Goal: Navigation & Orientation: Understand site structure

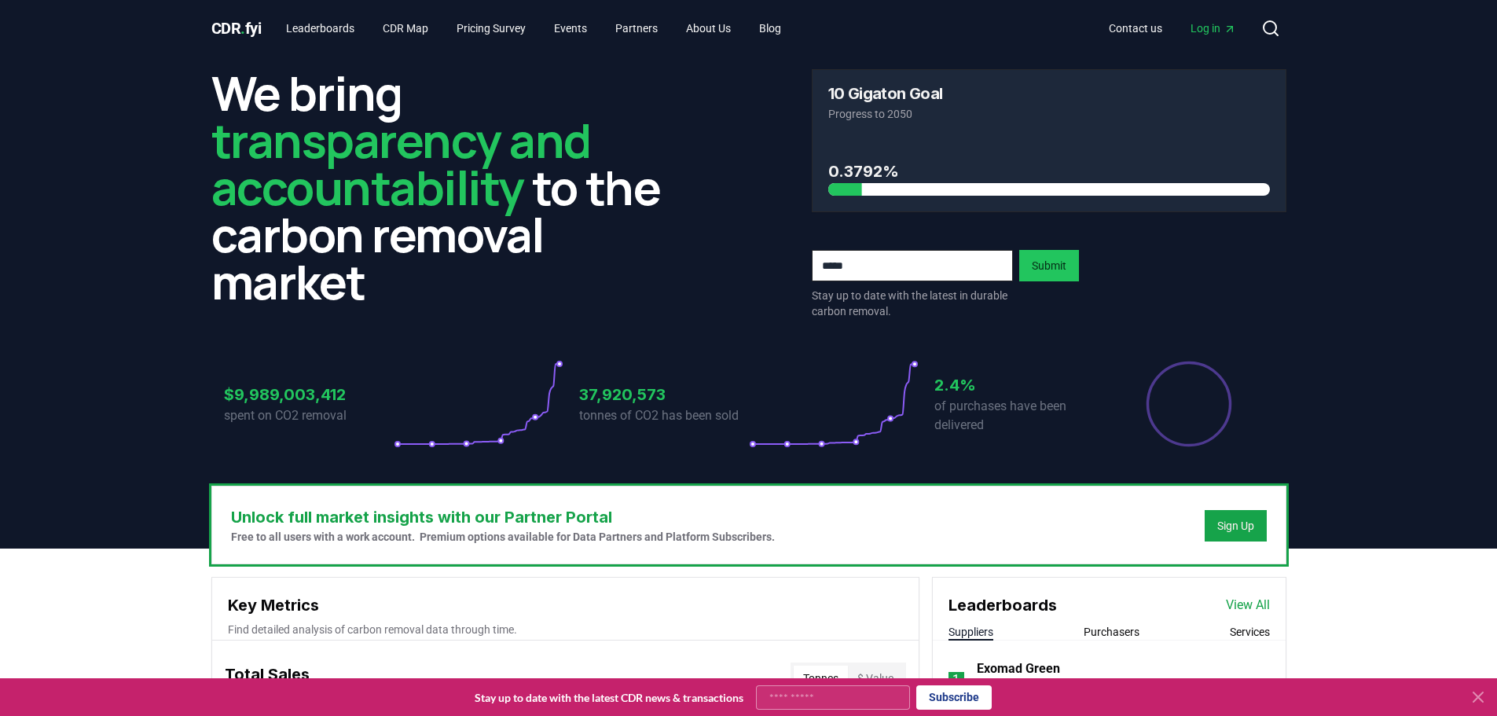
click at [1478, 695] on icon at bounding box center [1478, 697] width 19 height 19
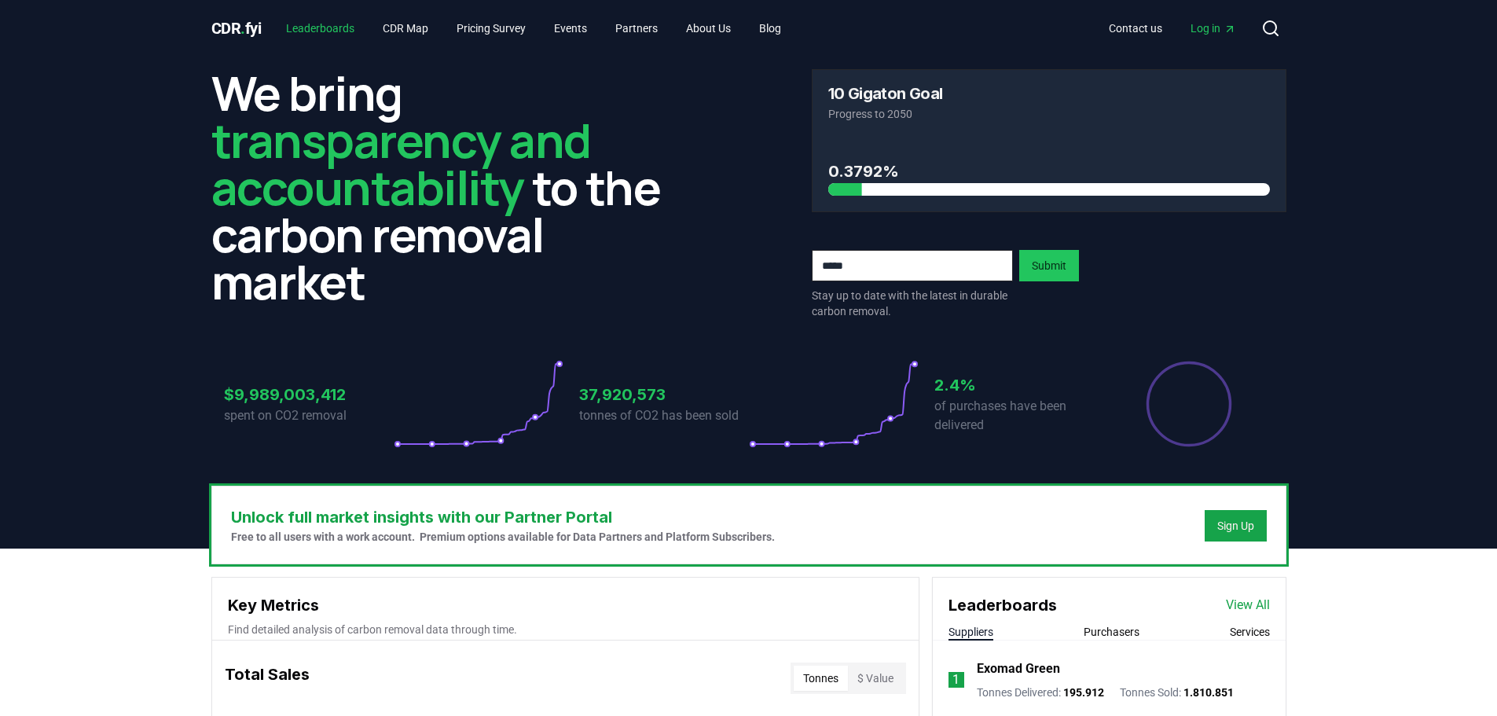
click at [325, 32] on link "Leaderboards" at bounding box center [320, 28] width 94 height 28
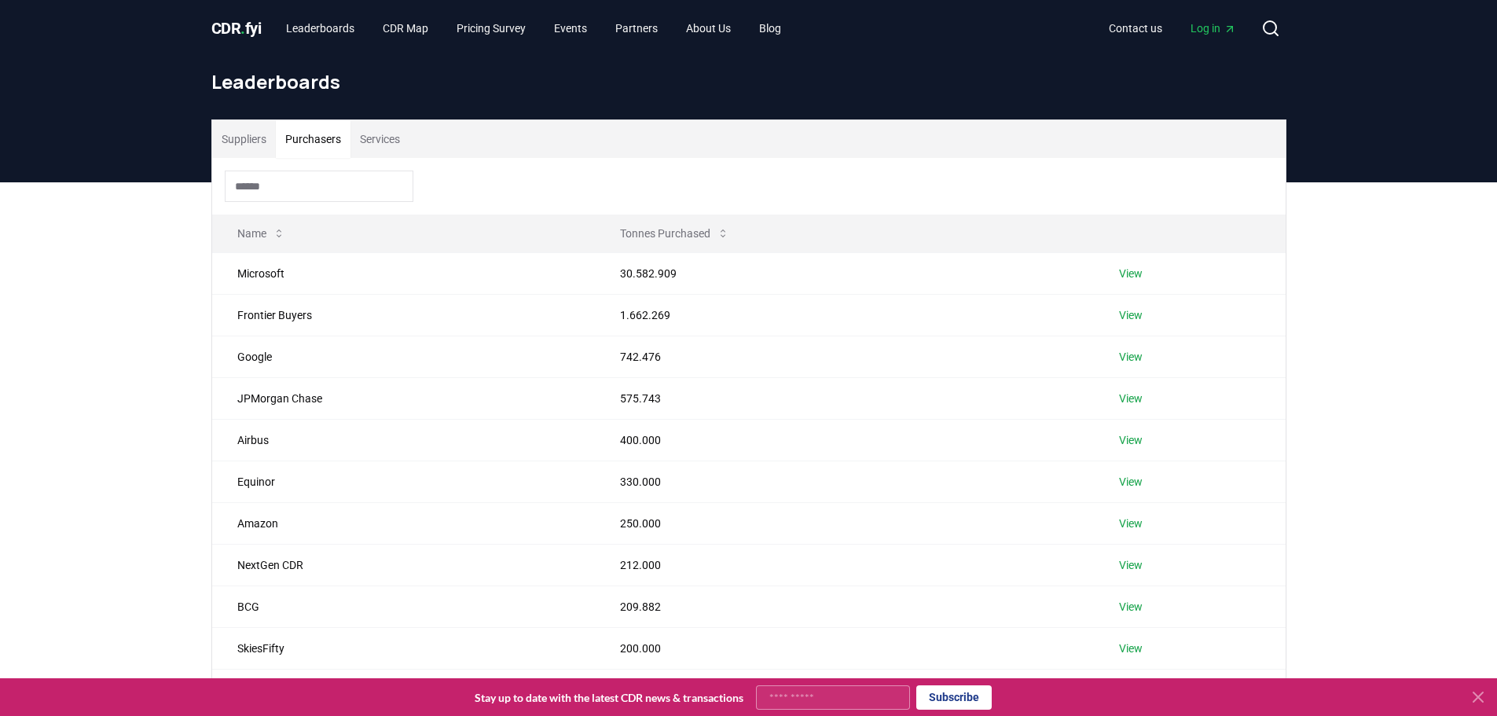
click at [329, 126] on button "Purchasers" at bounding box center [313, 139] width 75 height 38
click at [360, 130] on button "Services" at bounding box center [379, 139] width 59 height 38
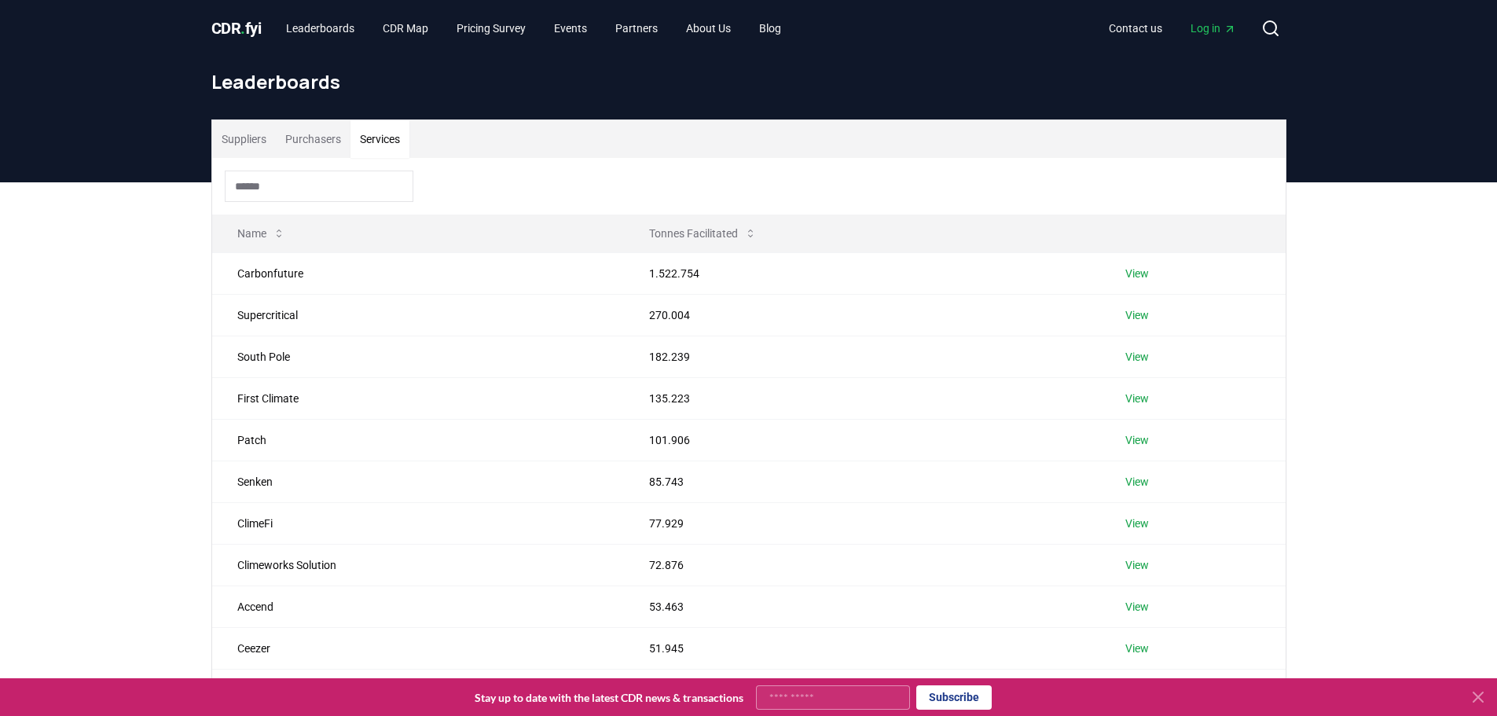
click at [306, 141] on button "Purchasers" at bounding box center [313, 139] width 75 height 38
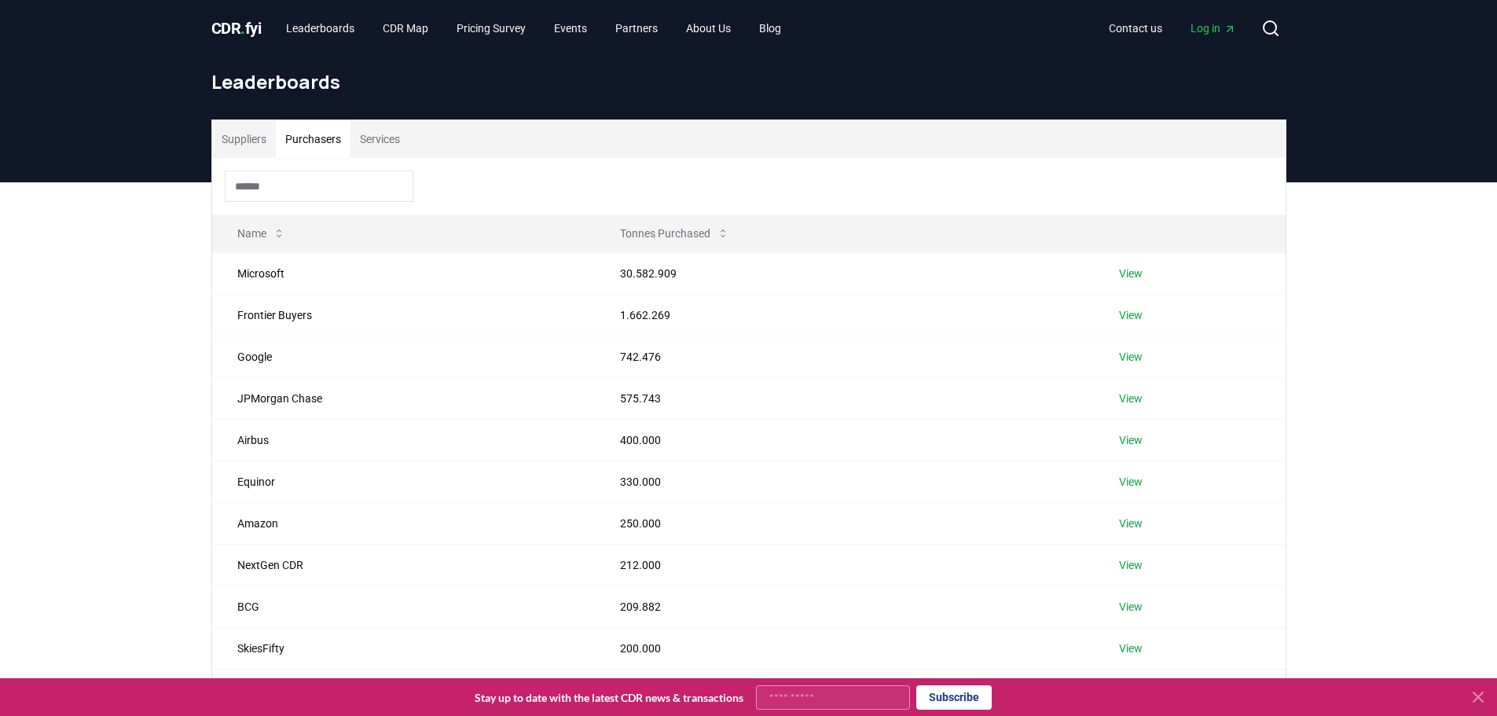
click at [244, 138] on button "Suppliers" at bounding box center [244, 139] width 64 height 38
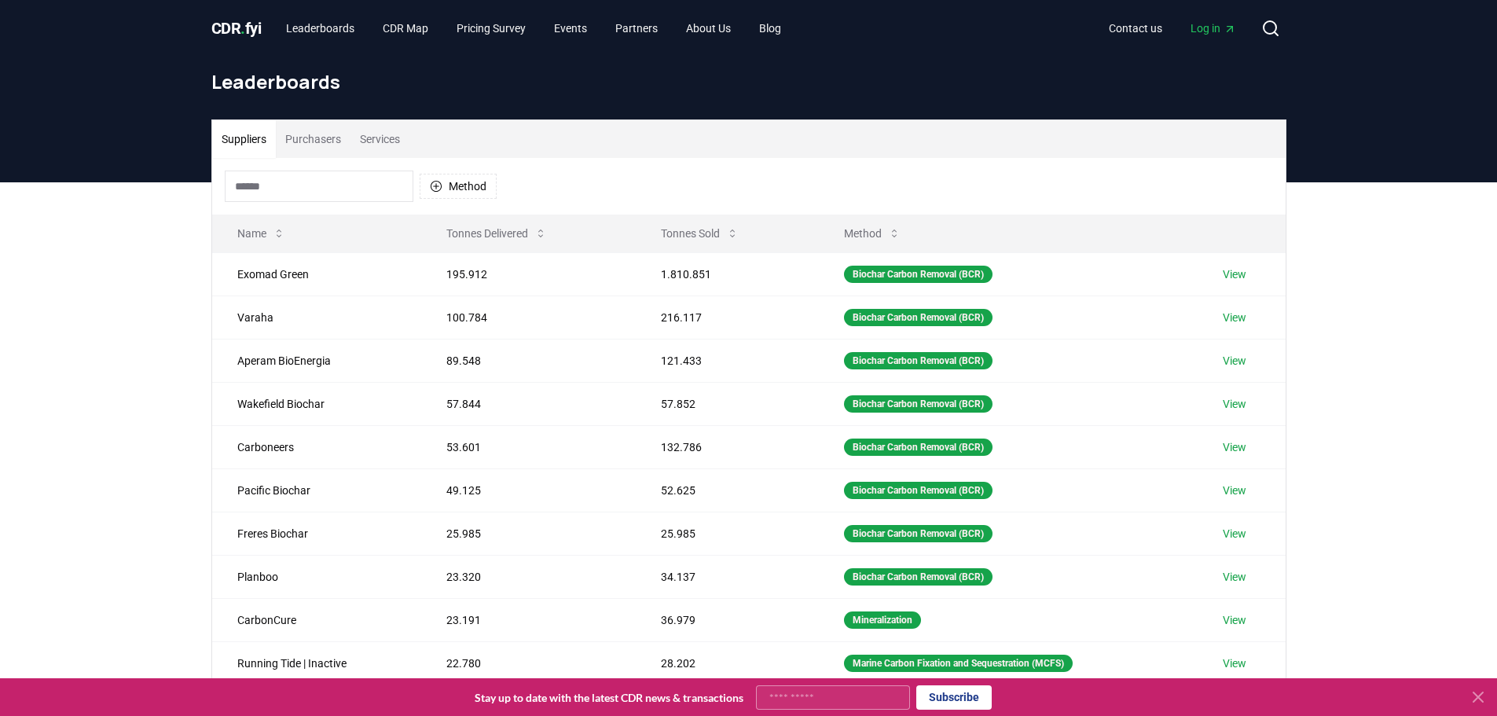
click at [396, 138] on button "Services" at bounding box center [379, 139] width 59 height 38
click at [243, 122] on button "Suppliers" at bounding box center [244, 139] width 64 height 38
click at [327, 29] on link "Leaderboards" at bounding box center [320, 28] width 94 height 28
click at [429, 28] on link "CDR Map" at bounding box center [405, 28] width 71 height 28
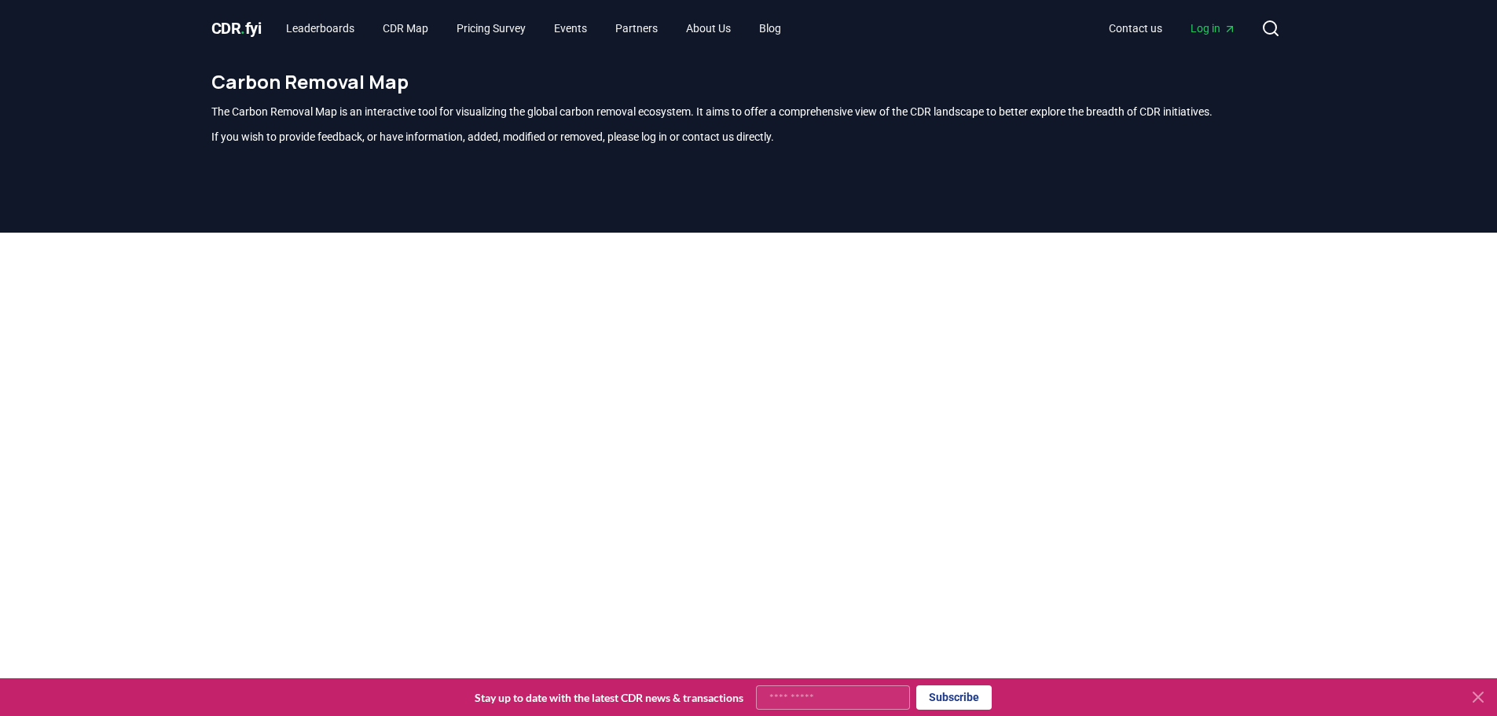
scroll to position [462, 0]
